Goal: Check status: Check status

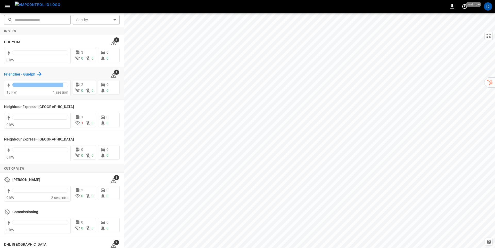
click at [33, 75] on h6 "Friendlier - Guelph" at bounding box center [19, 75] width 31 height 6
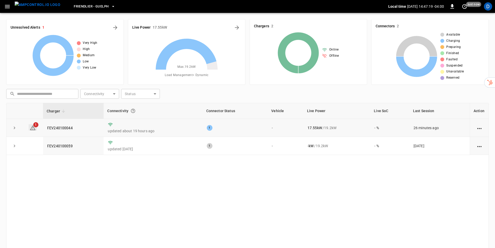
click at [33, 127] on icon at bounding box center [33, 127] width 6 height 5
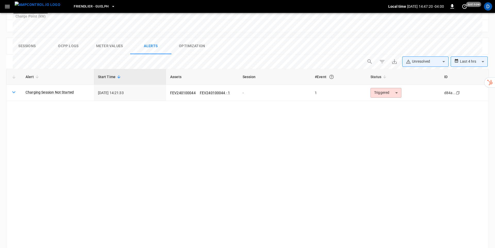
scroll to position [239, 0]
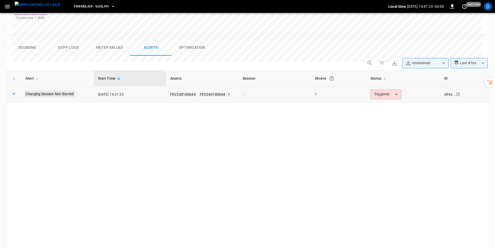
click at [49, 90] on link "Charging Session Not Started" at bounding box center [49, 93] width 50 height 7
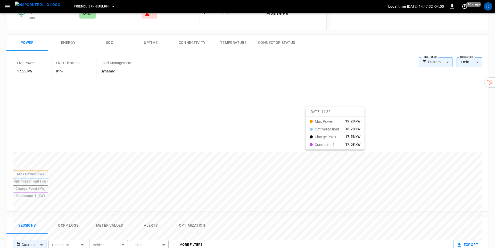
scroll to position [10, 0]
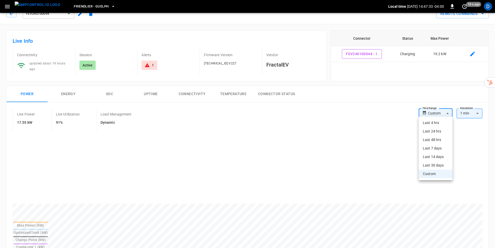
click at [428, 111] on body "Friendlier - Guelph Local time [DATE] 14:47:33 -04:00 0 10 s ago D FEV240100044…" at bounding box center [247, 245] width 495 height 510
click at [436, 139] on li "Last 48 hrs" at bounding box center [436, 140] width 34 height 9
type input "**********"
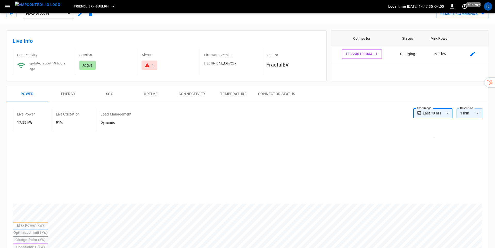
scroll to position [0, 0]
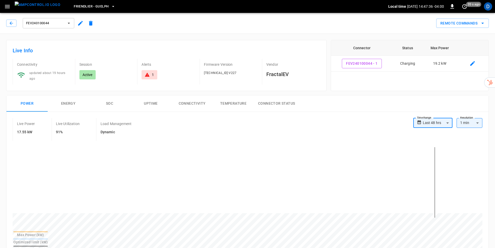
click at [54, 22] on span "FEV240100044" at bounding box center [45, 23] width 38 height 6
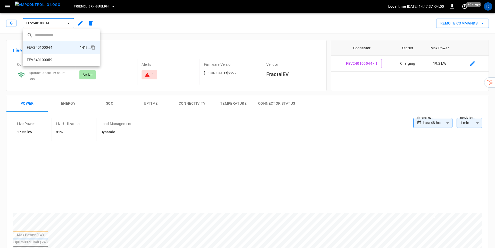
click at [6, 18] on div at bounding box center [247, 124] width 495 height 248
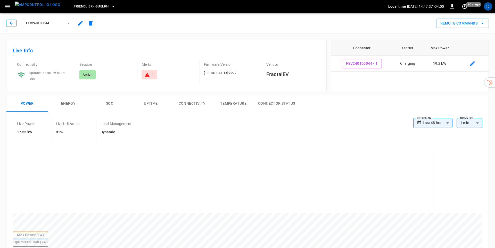
drag, startPoint x: 7, startPoint y: 21, endPoint x: 13, endPoint y: 25, distance: 6.8
click at [7, 21] on div "​ FEV240100044 141f ... FEV240100059 aa12 ..." at bounding box center [247, 124] width 495 height 248
click at [10, 23] on icon "button" at bounding box center [11, 22] width 3 height 3
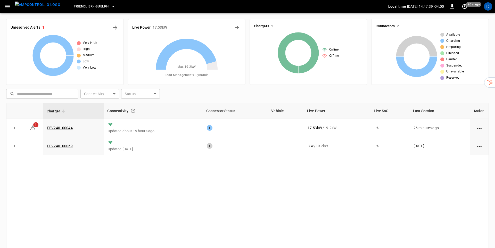
click at [227, 27] on div "Live Power 17.53 kW" at bounding box center [186, 27] width 109 height 8
click at [237, 26] on icon "Energy Overview" at bounding box center [237, 28] width 4 height 4
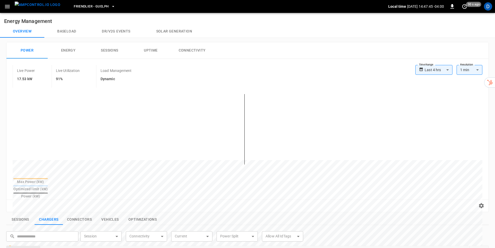
drag, startPoint x: 426, startPoint y: 66, endPoint x: 429, endPoint y: 74, distance: 8.2
click at [426, 66] on label "Time Range" at bounding box center [426, 65] width 14 height 4
click at [438, 72] on body "**********" at bounding box center [247, 218] width 495 height 437
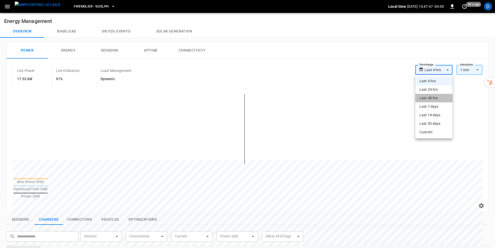
drag, startPoint x: 437, startPoint y: 98, endPoint x: 434, endPoint y: 98, distance: 2.6
click at [437, 98] on li "Last 48 hrs" at bounding box center [433, 98] width 37 height 9
type input "**********"
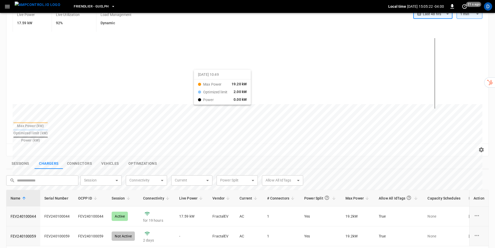
scroll to position [179, 0]
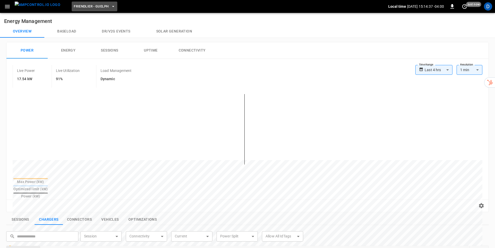
click at [99, 8] on span "Friendlier - Guelph" at bounding box center [91, 7] width 35 height 6
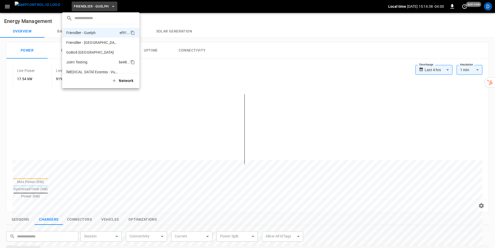
scroll to position [92, 0]
click at [99, 57] on p "Neighbour Express - [GEOGRAPHIC_DATA]" at bounding box center [91, 56] width 51 height 5
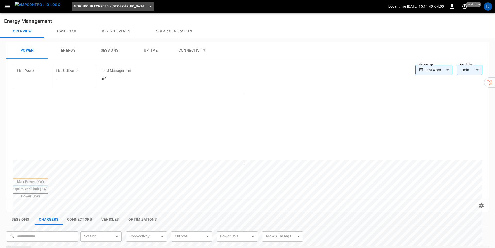
click at [125, 6] on span "Neighbour Express - [GEOGRAPHIC_DATA]" at bounding box center [110, 7] width 72 height 6
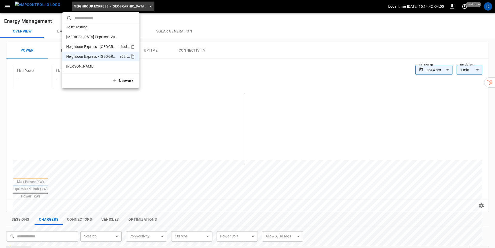
drag, startPoint x: 99, startPoint y: 46, endPoint x: 109, endPoint y: 51, distance: 11.4
click at [99, 46] on p "Neighbour Express - [GEOGRAPHIC_DATA]" at bounding box center [91, 46] width 50 height 5
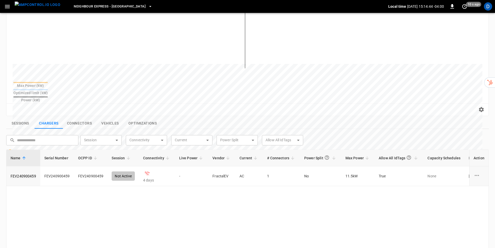
scroll to position [0, 0]
